Goal: Information Seeking & Learning: Learn about a topic

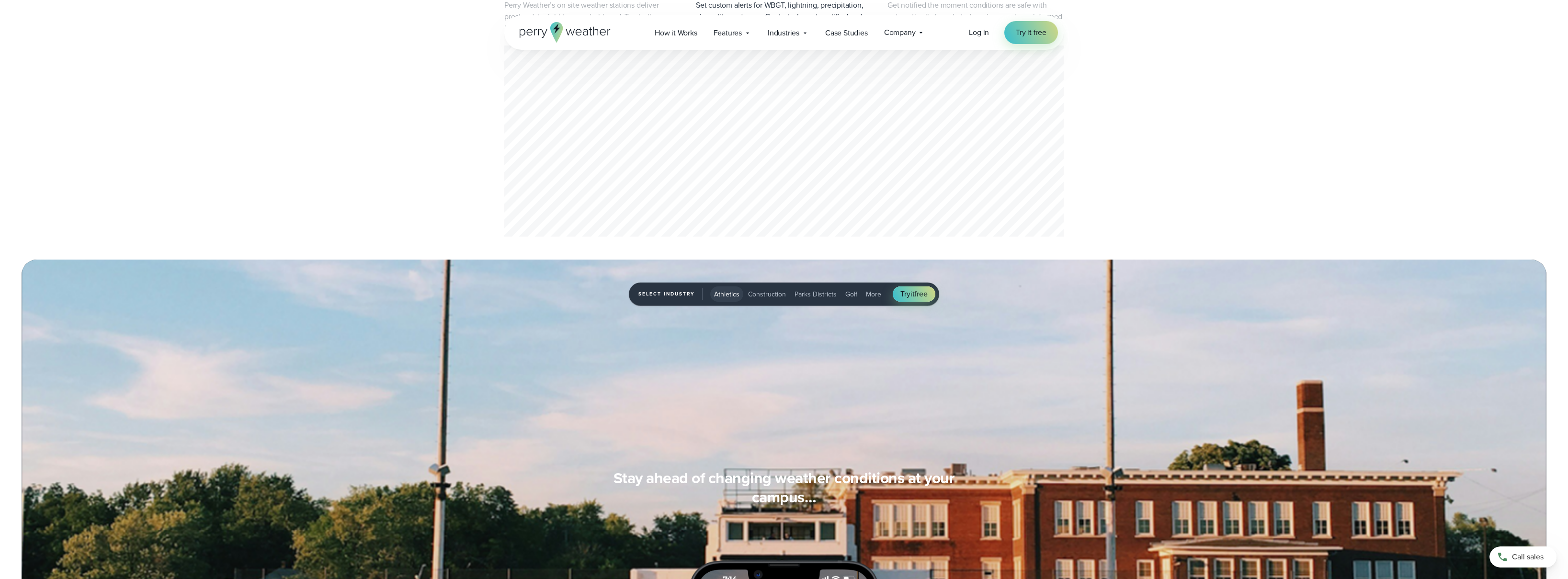
scroll to position [532, 0]
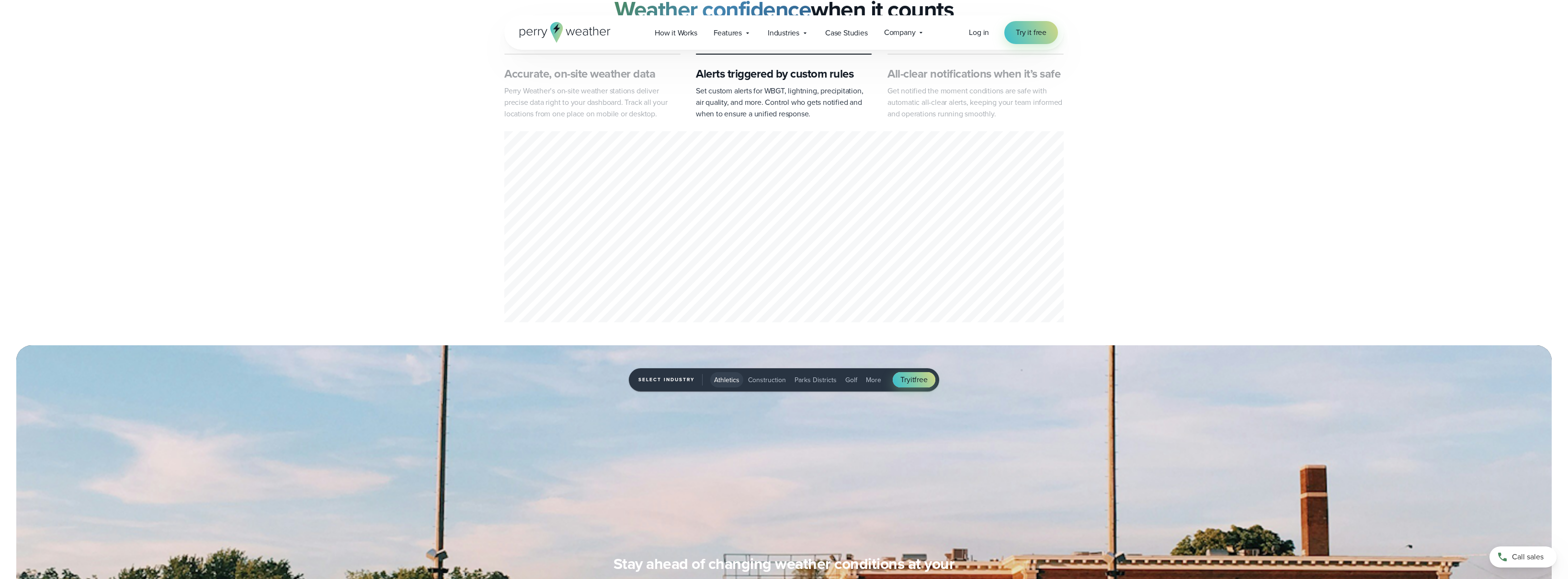
drag, startPoint x: 635, startPoint y: 233, endPoint x: 643, endPoint y: 227, distance: 10.0
click at [635, 233] on div "2 of 3" at bounding box center [784, 228] width 559 height 194
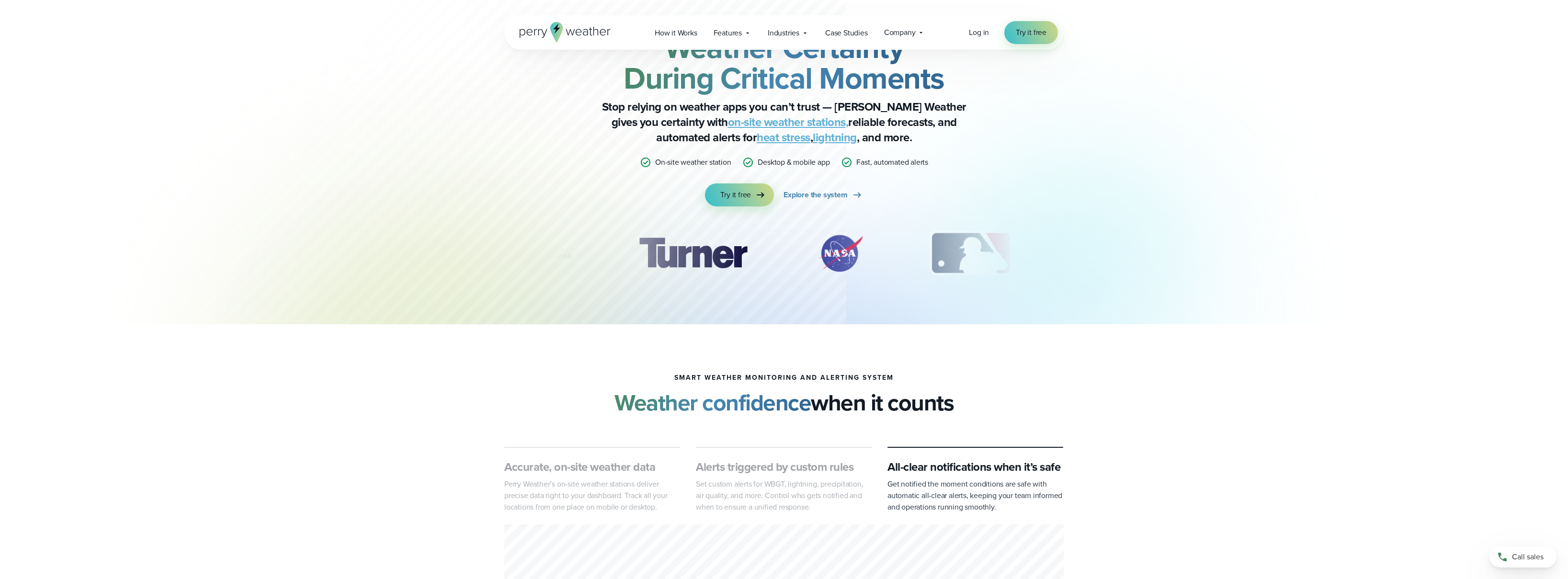
scroll to position [0, 0]
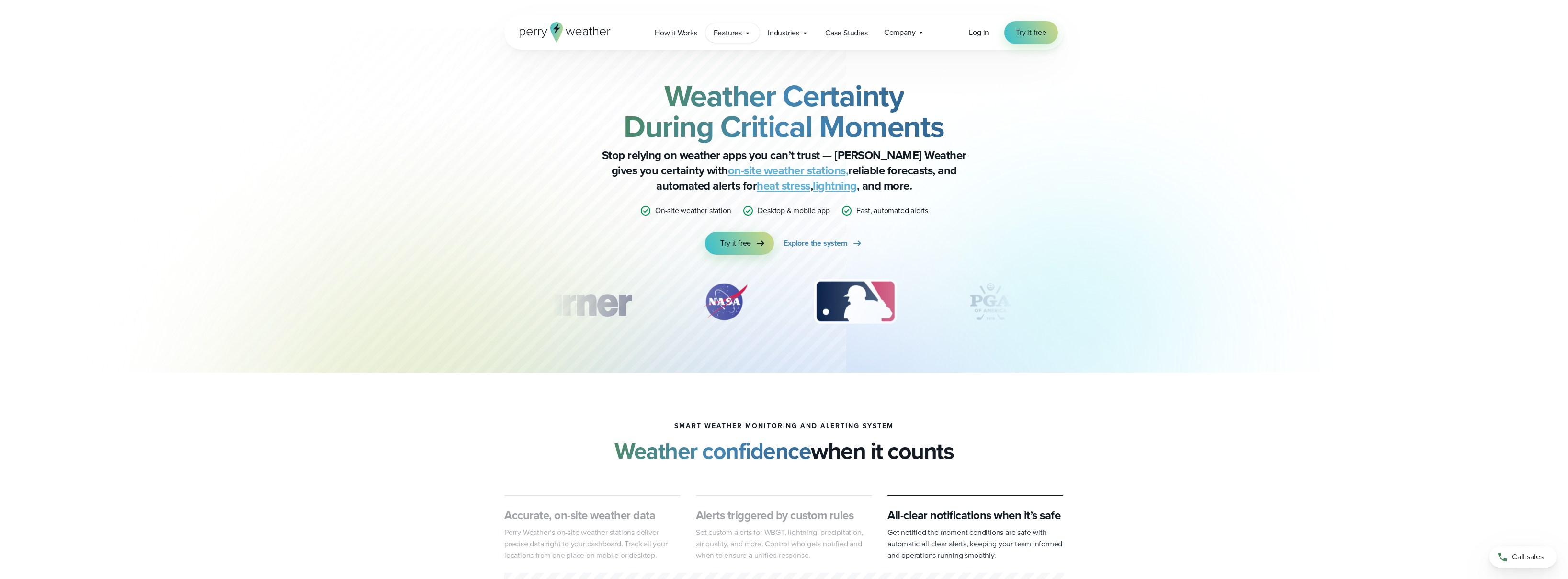
click at [737, 32] on span "Features" at bounding box center [727, 33] width 28 height 12
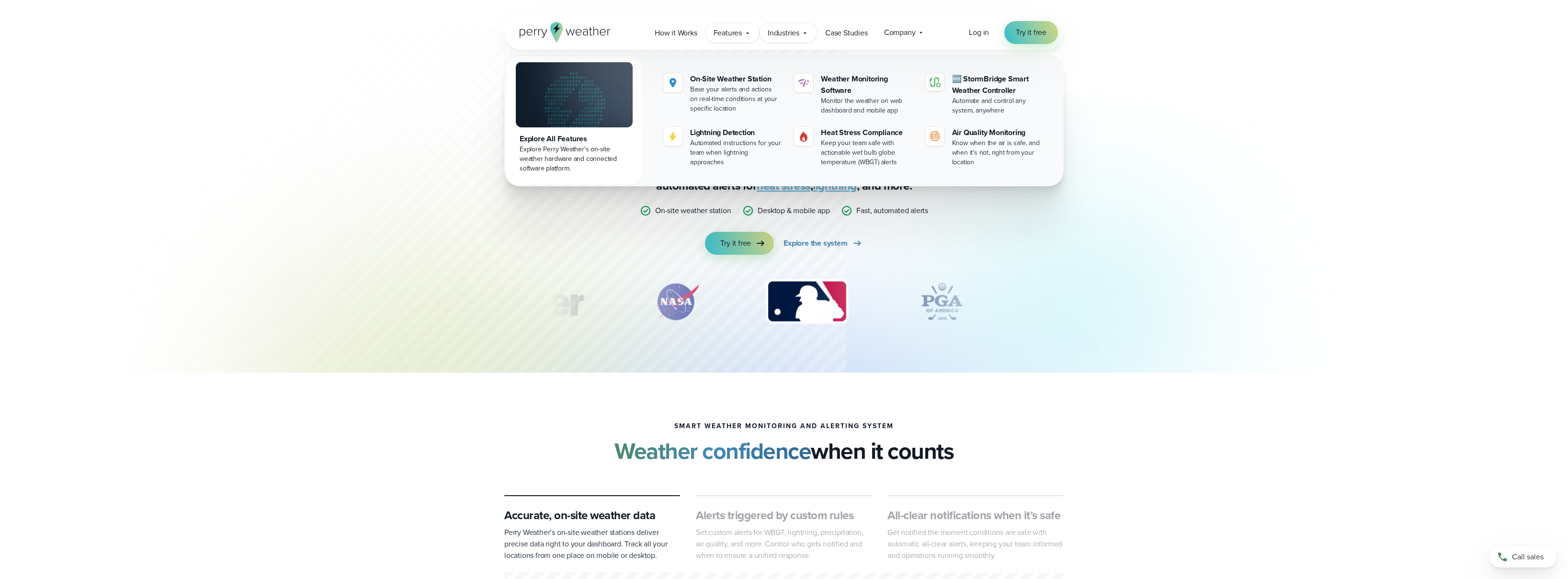
click at [778, 34] on span "Industries" at bounding box center [783, 33] width 32 height 12
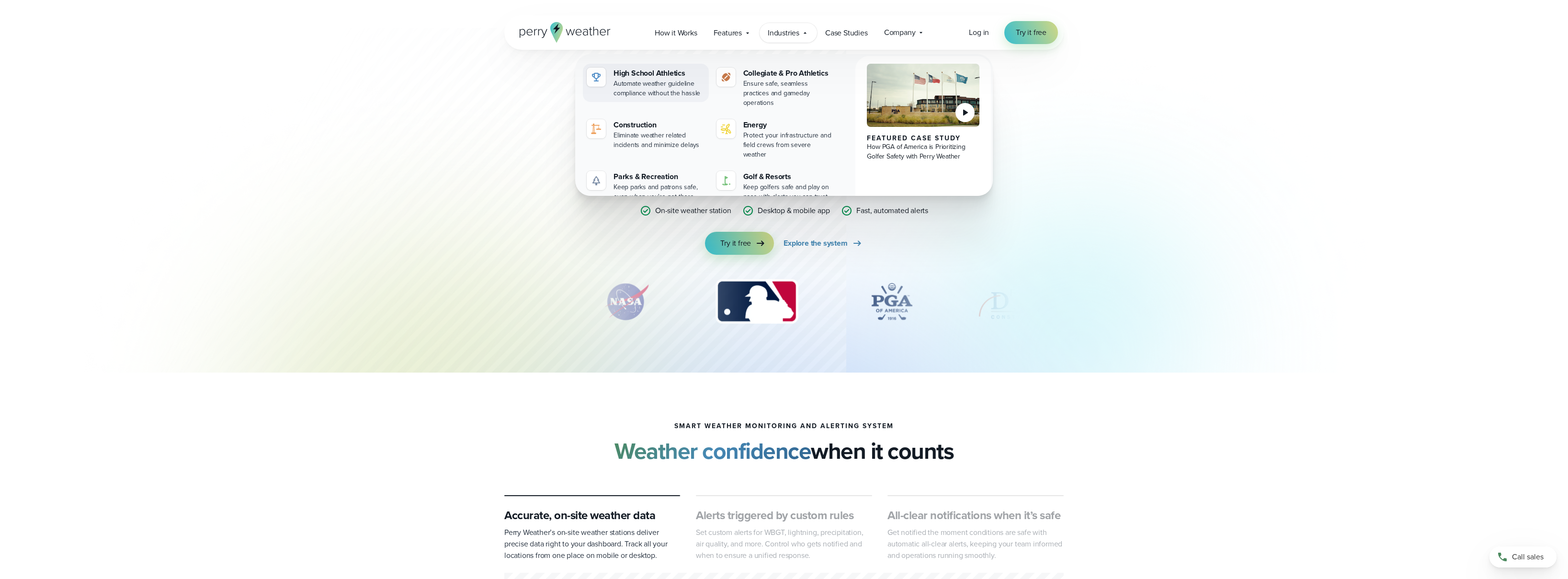
click at [642, 76] on div "High School Athletics" at bounding box center [659, 73] width 91 height 12
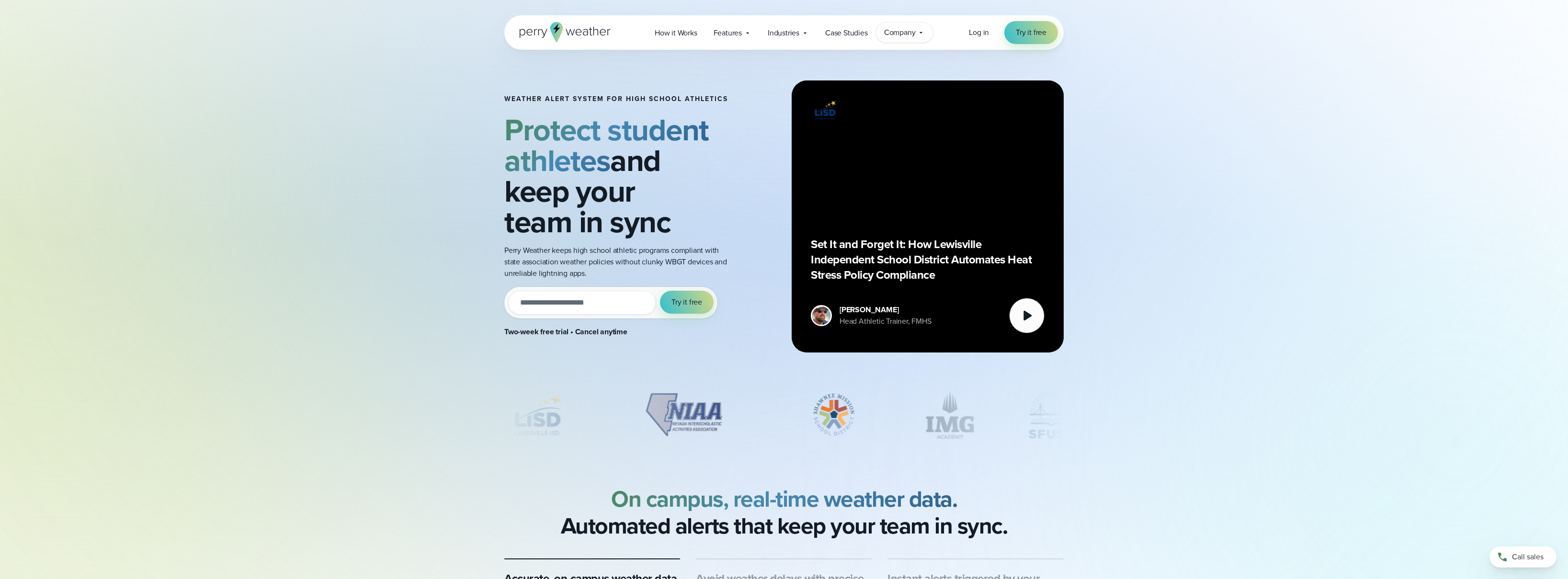
click at [896, 30] on span "Company" at bounding box center [900, 32] width 32 height 12
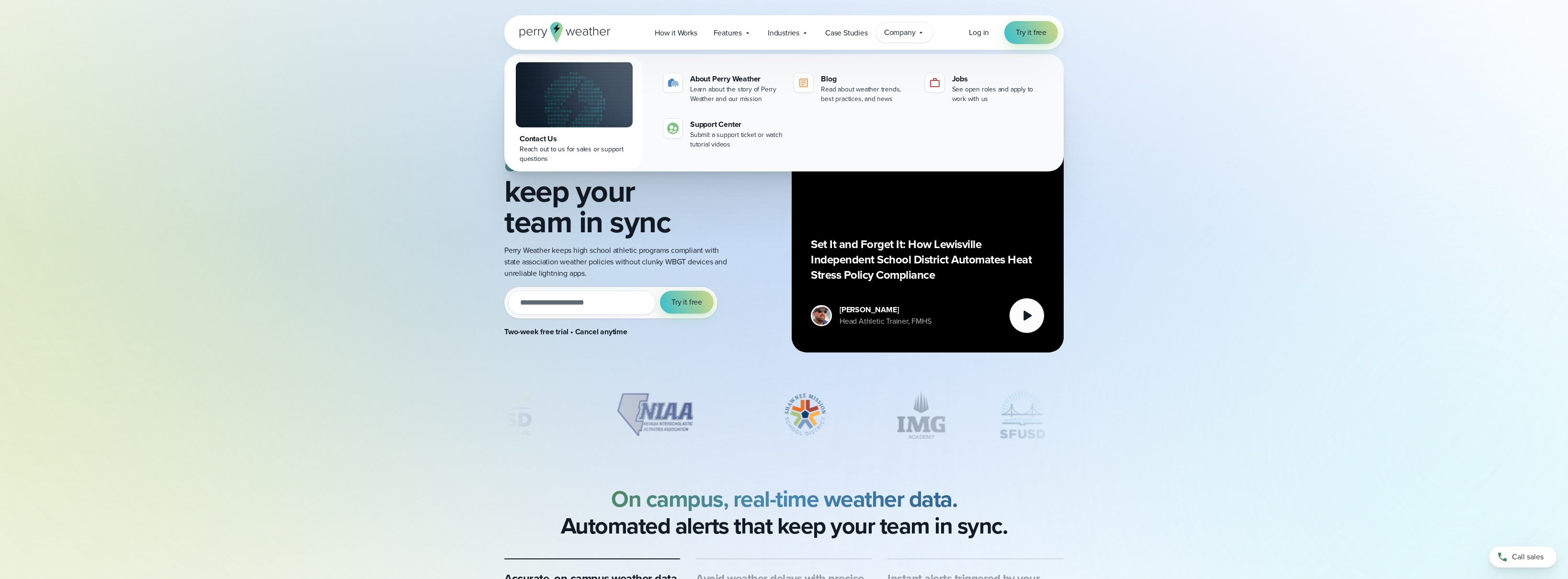
click at [1357, 103] on div "Weather Alert System for High School Athletics Protect student athletes and kee…" at bounding box center [784, 191] width 1568 height 383
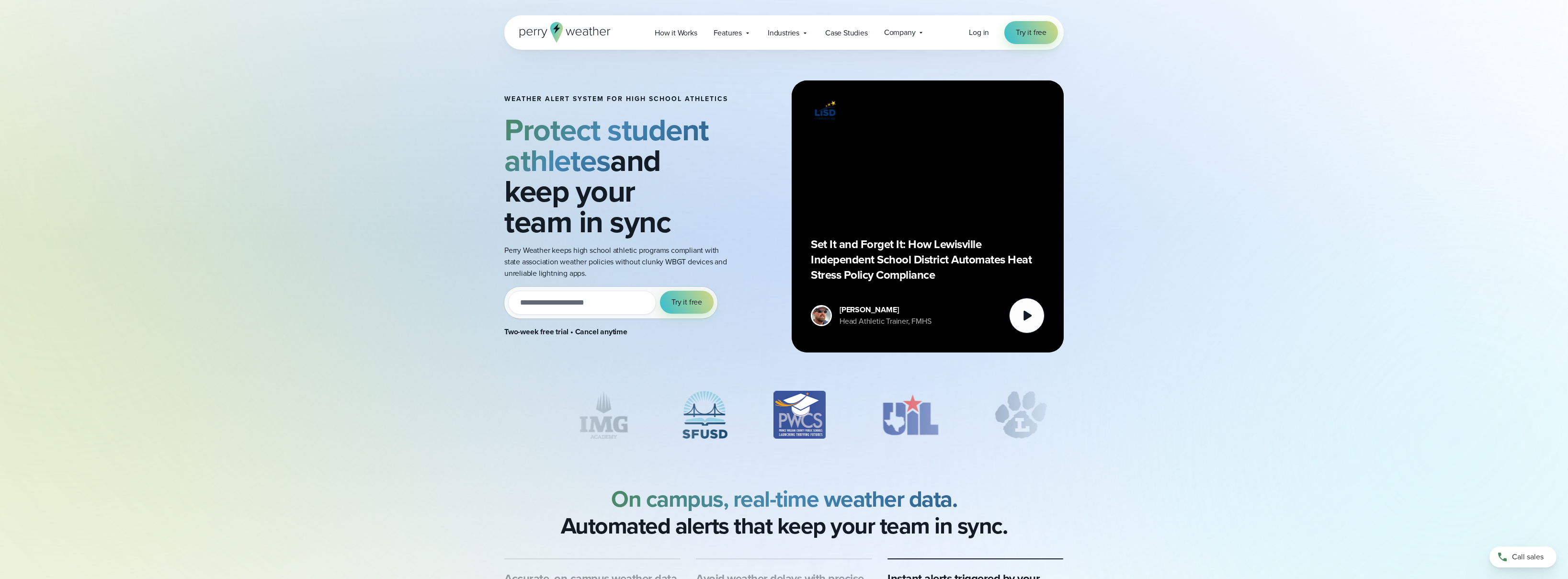
click at [1318, 165] on div "Weather Alert System for High School Athletics Protect student athletes and kee…" at bounding box center [784, 191] width 1568 height 383
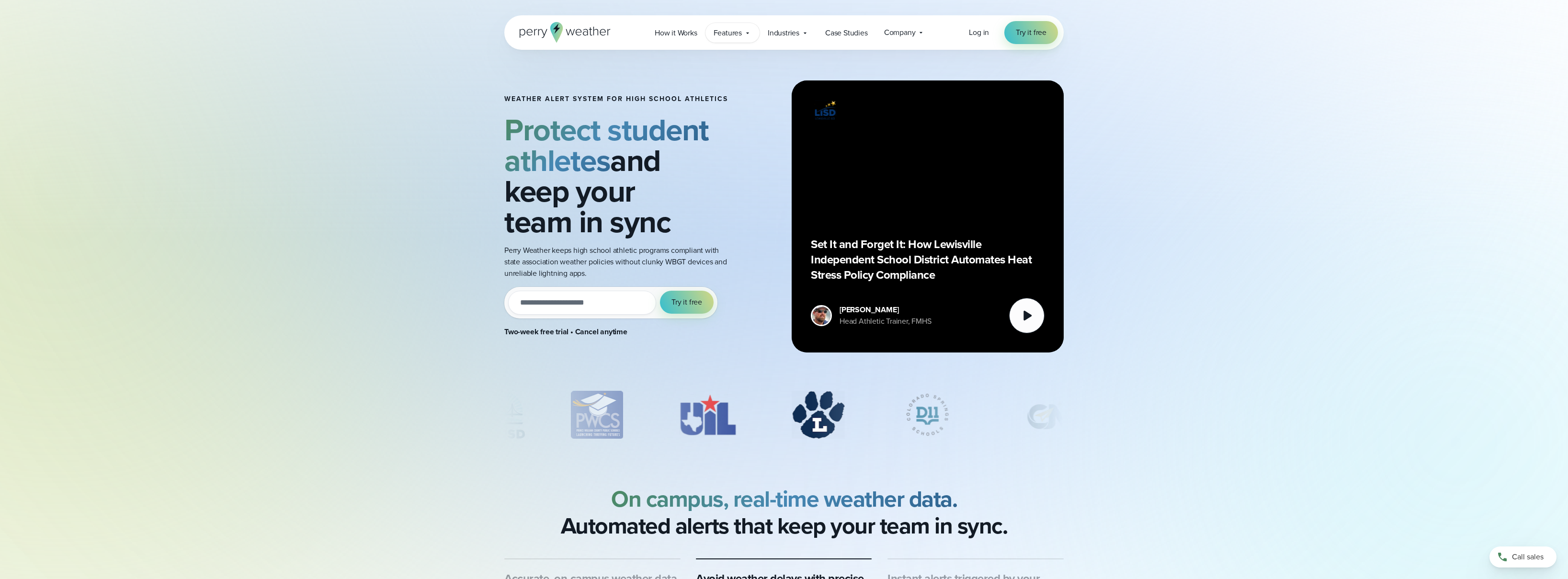
click at [740, 33] on span "Features" at bounding box center [727, 33] width 28 height 12
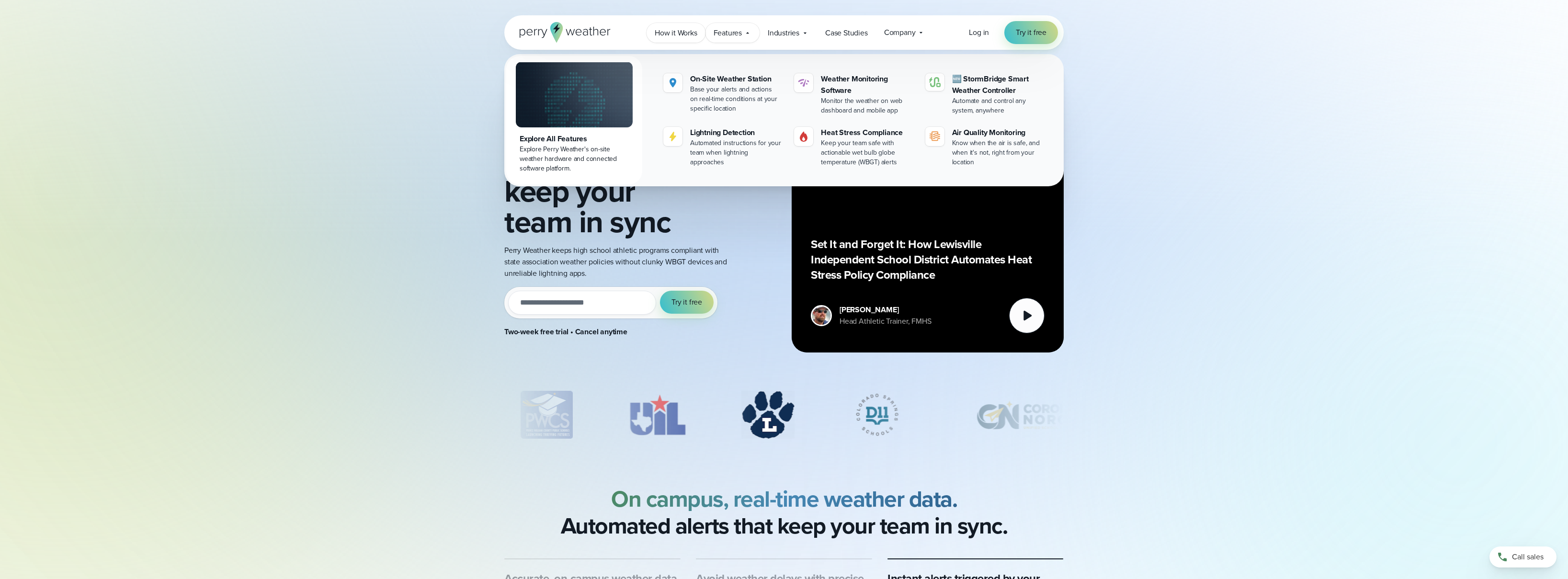
click at [681, 33] on span "How it Works" at bounding box center [676, 33] width 43 height 12
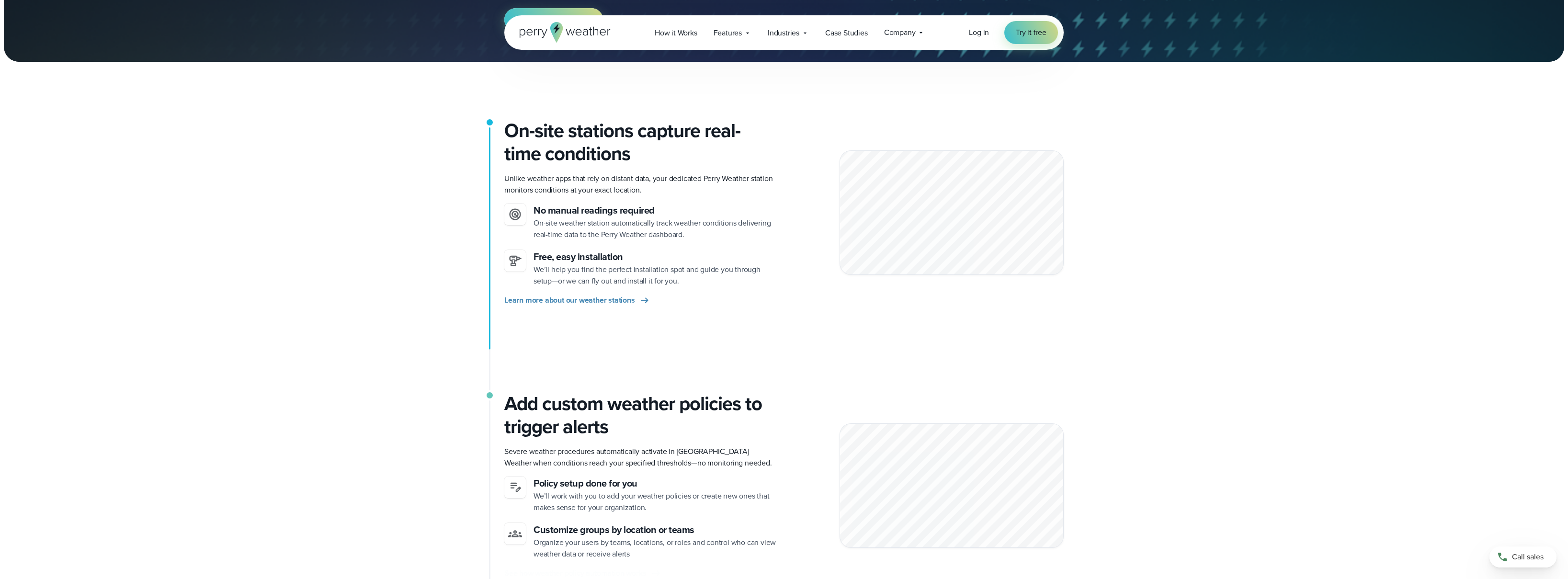
scroll to position [170, 0]
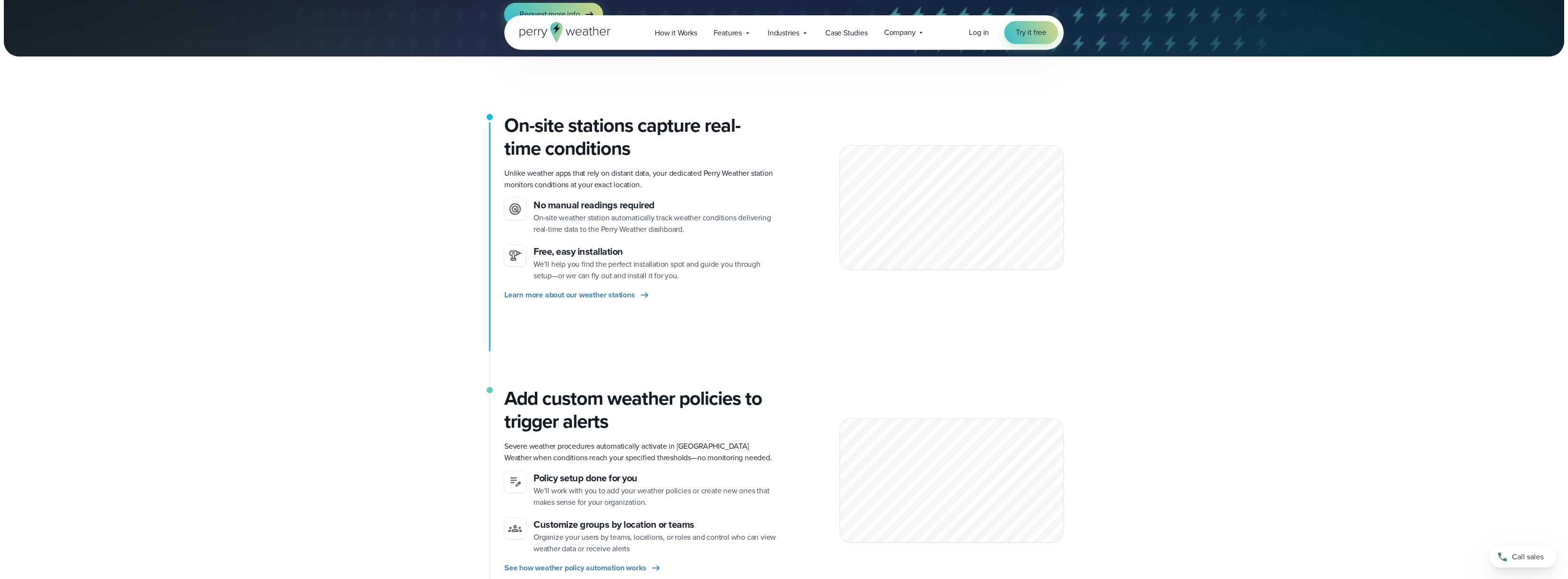
drag, startPoint x: 533, startPoint y: 134, endPoint x: 668, endPoint y: 141, distance: 135.2
click at [668, 141] on h2 "On-site stations capture real-time conditions" at bounding box center [640, 137] width 272 height 46
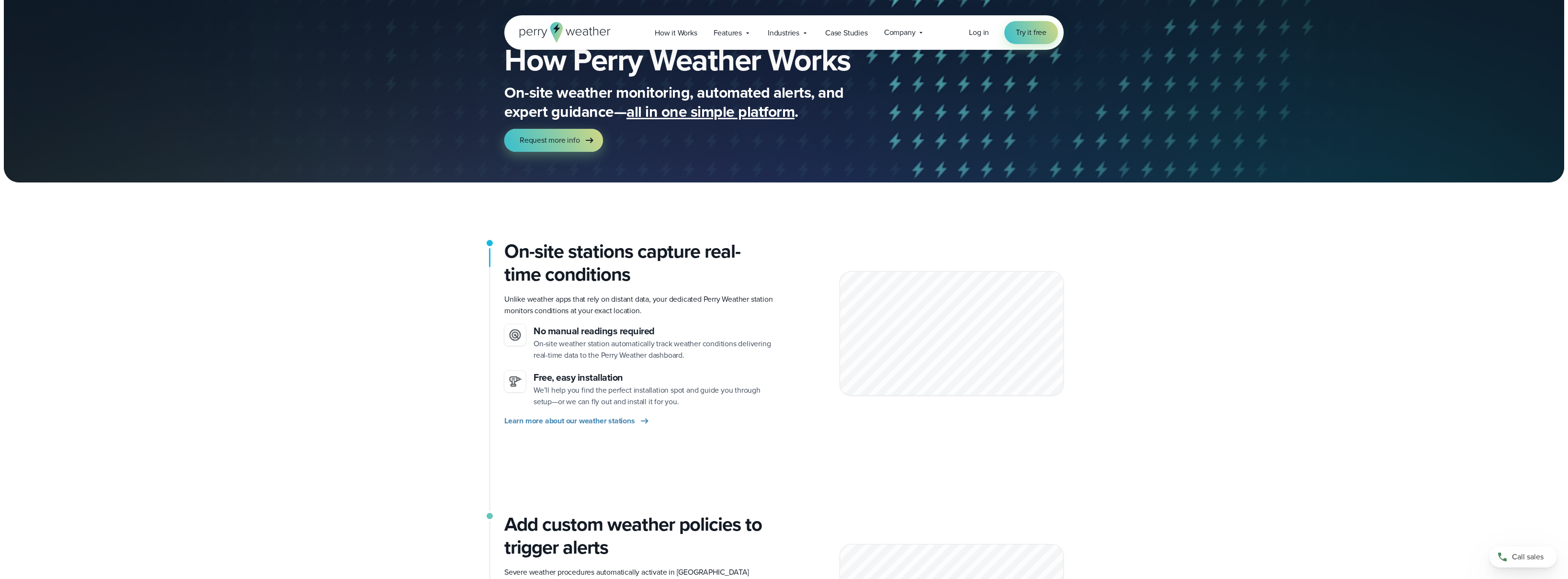
scroll to position [0, 0]
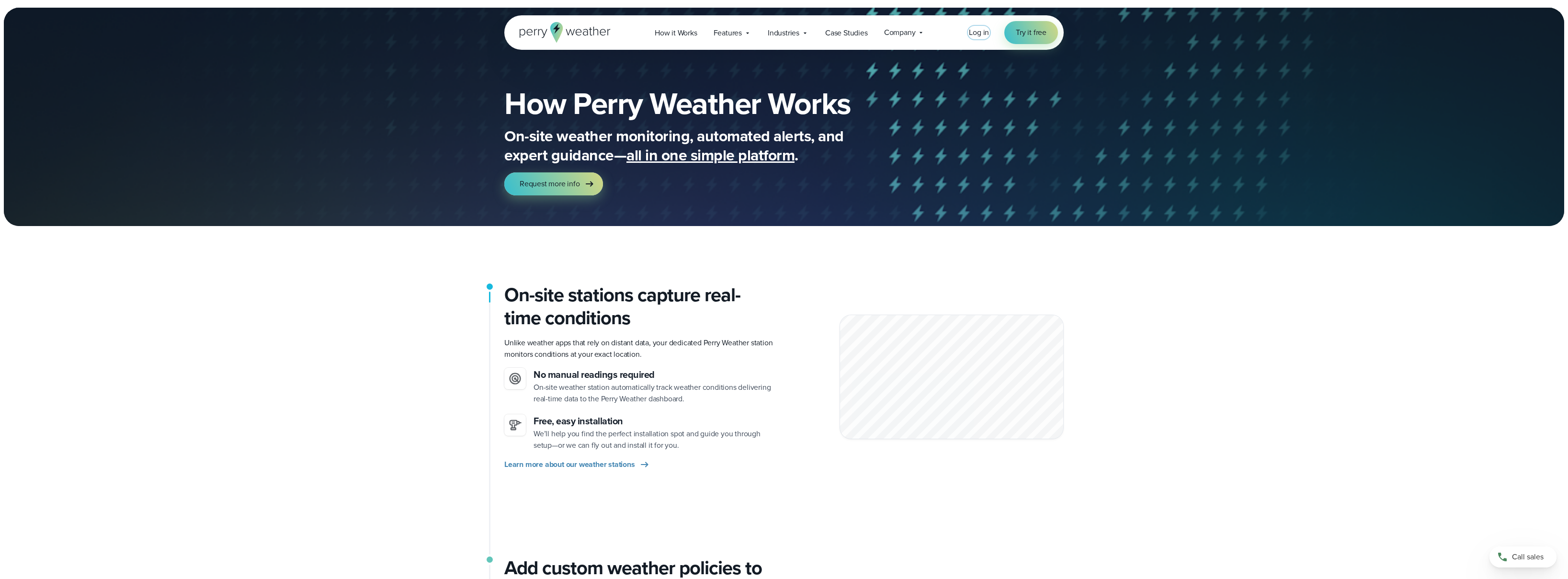
click at [978, 31] on span "Log in" at bounding box center [979, 32] width 20 height 11
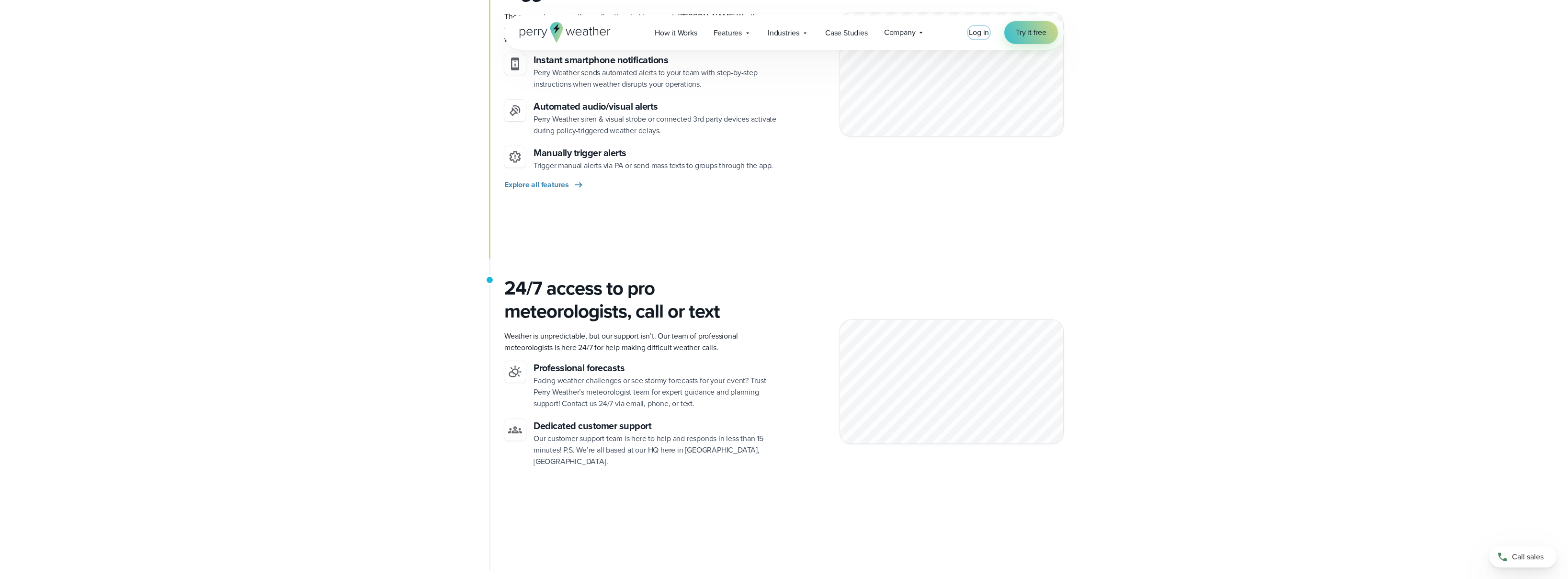
scroll to position [1161, 0]
